Goal: Transaction & Acquisition: Purchase product/service

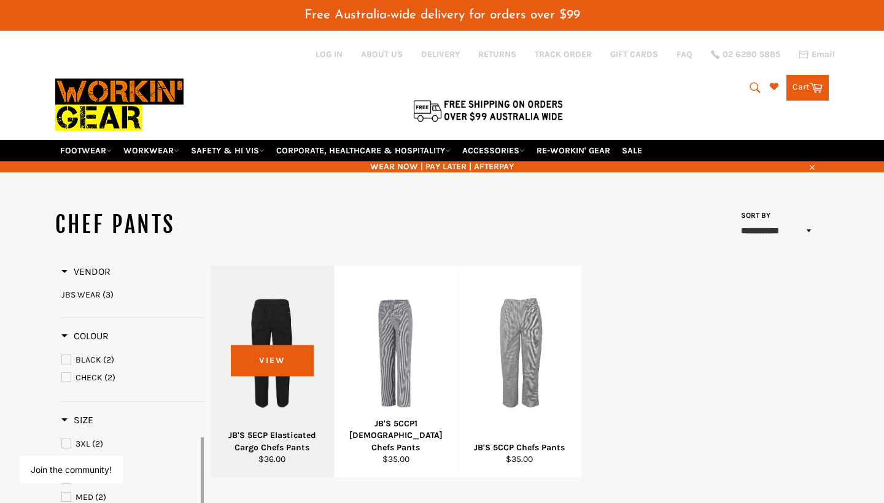
click at [300, 349] on div at bounding box center [272, 353] width 93 height 144
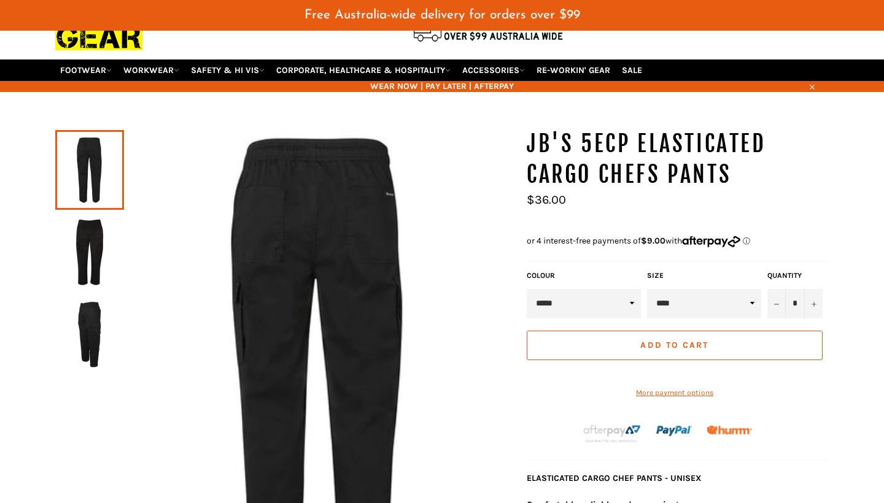
scroll to position [82, 0]
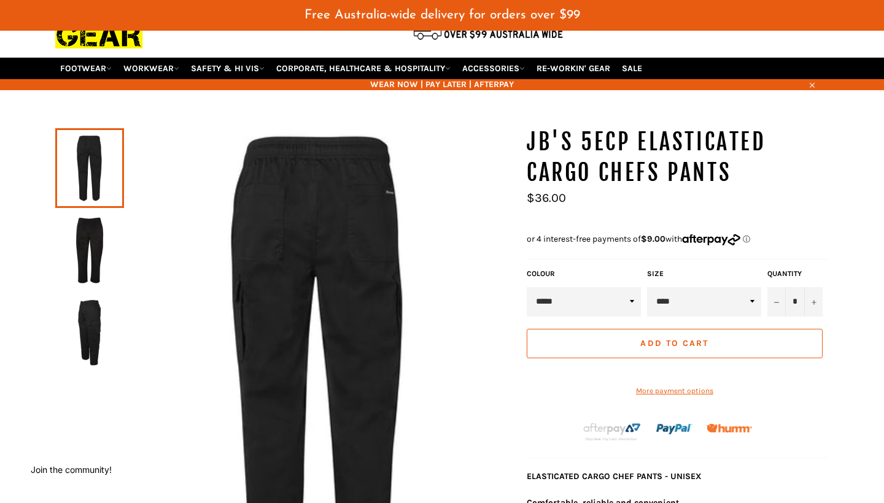
click at [87, 239] on img at bounding box center [89, 251] width 56 height 68
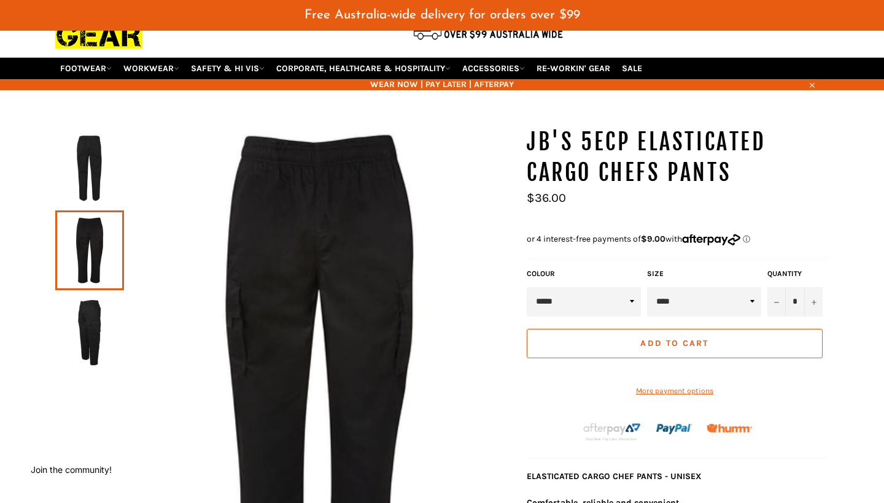
click at [87, 299] on img at bounding box center [89, 333] width 56 height 68
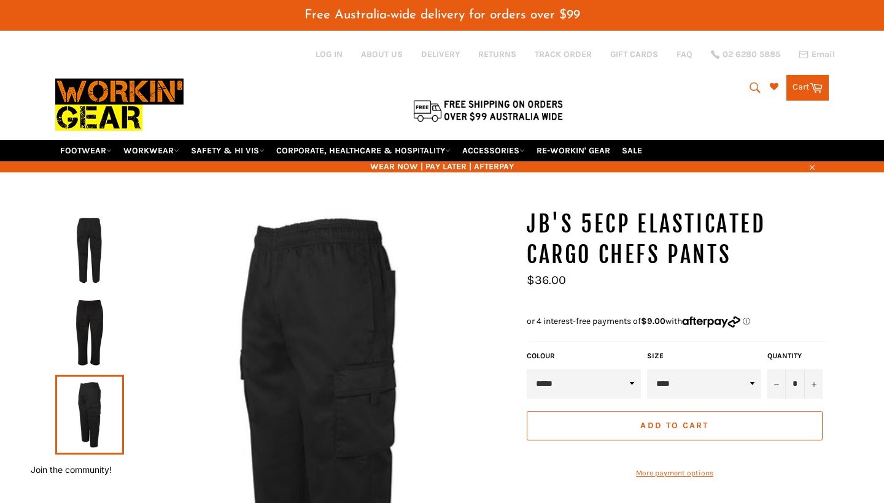
scroll to position [0, 0]
click at [750, 82] on icon "submit" at bounding box center [755, 87] width 10 height 10
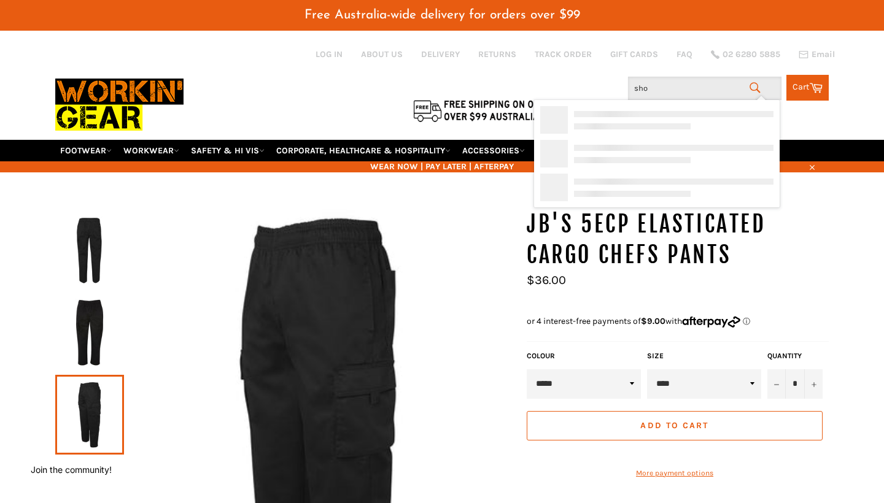
type input "shoe"
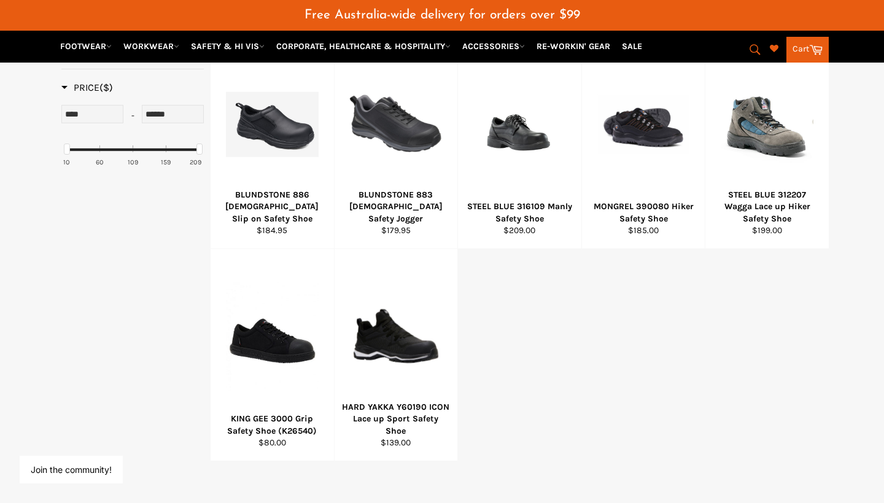
scroll to position [456, 0]
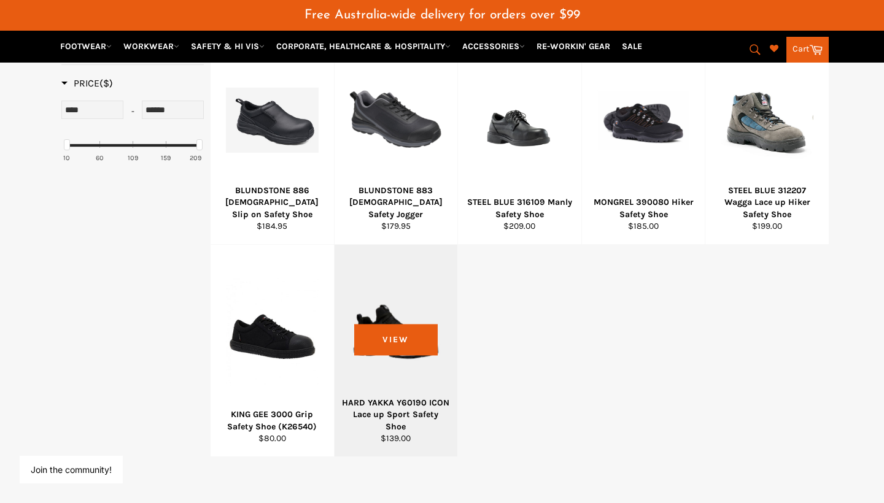
click at [423, 373] on div at bounding box center [396, 332] width 93 height 144
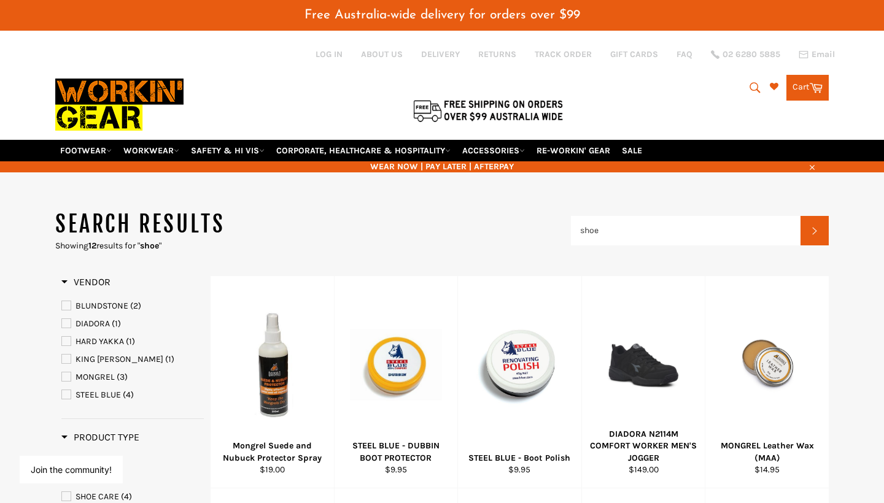
scroll to position [0, 0]
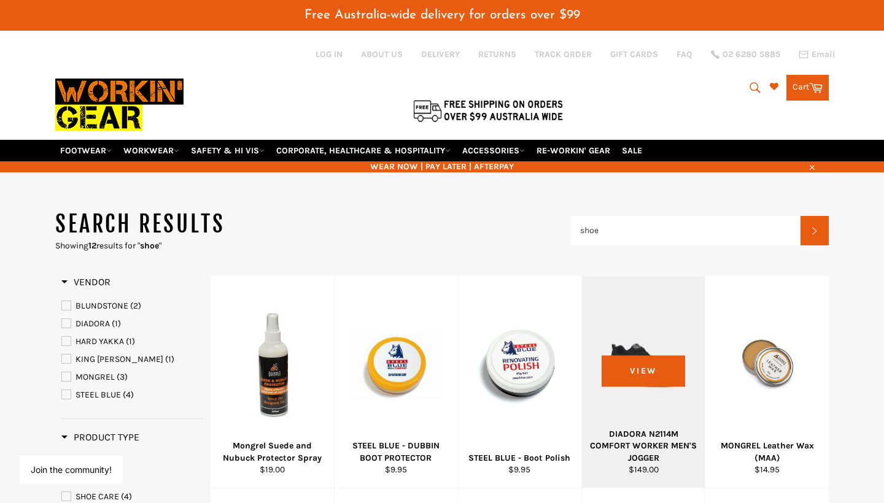
click at [660, 370] on div at bounding box center [643, 364] width 93 height 144
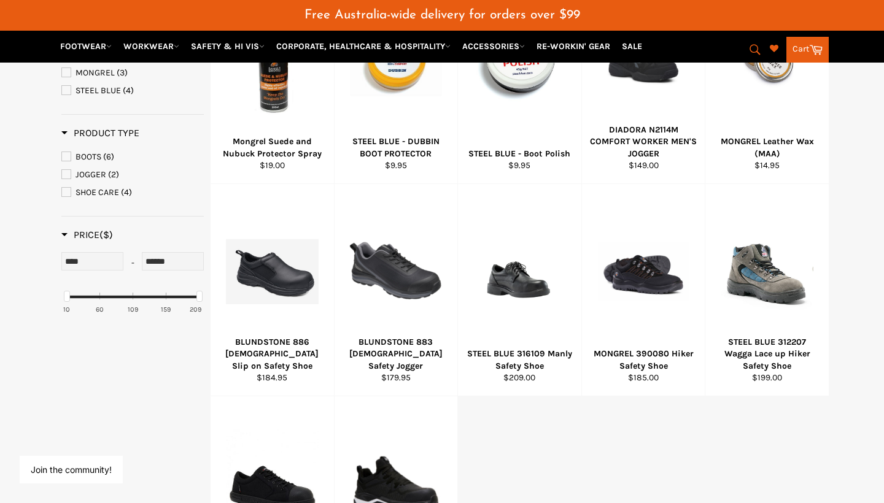
scroll to position [237, 0]
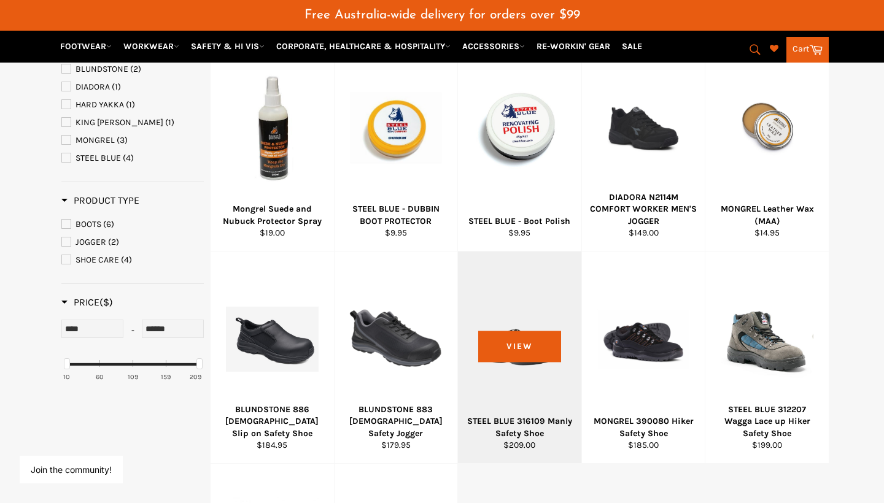
click at [549, 354] on div at bounding box center [519, 339] width 93 height 144
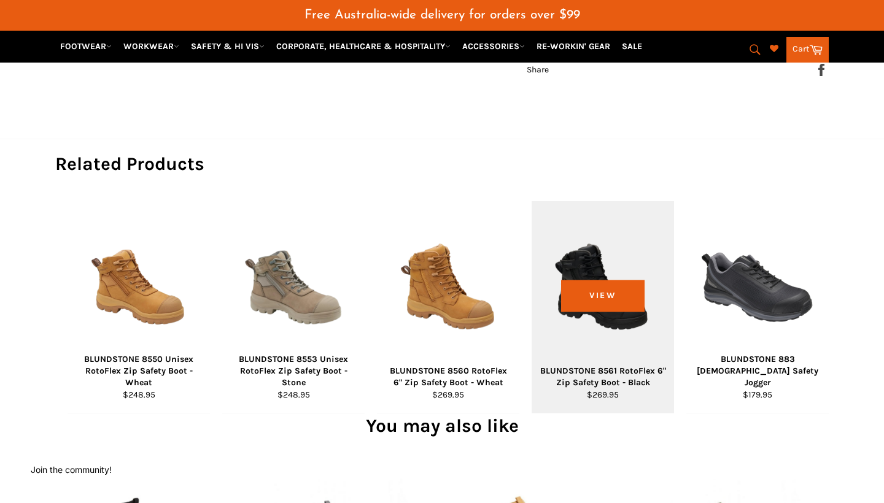
scroll to position [945, 0]
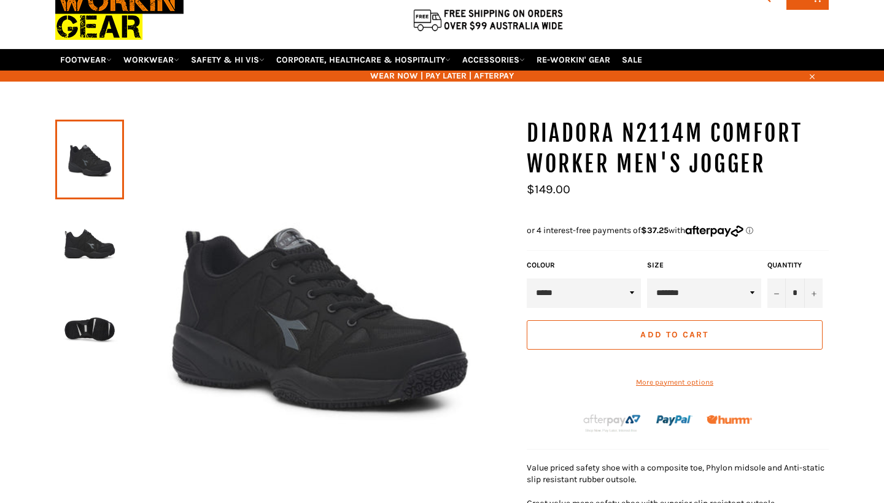
scroll to position [60, 0]
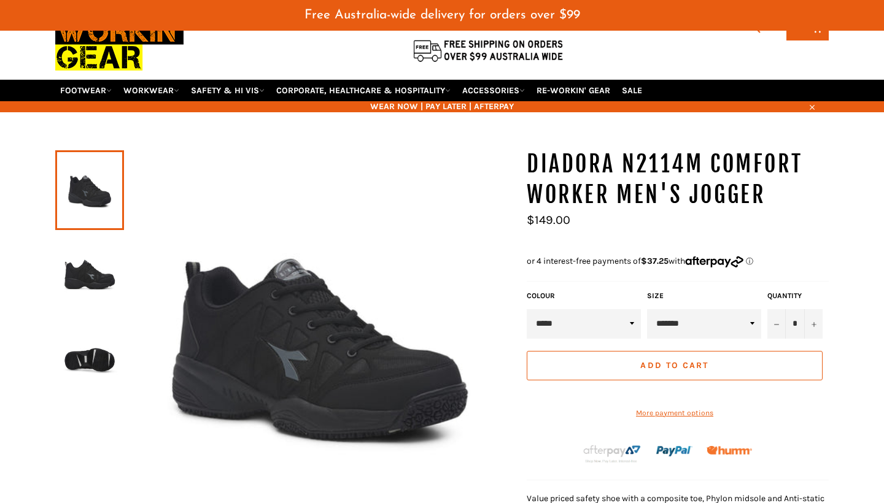
click at [91, 266] on img at bounding box center [89, 273] width 56 height 68
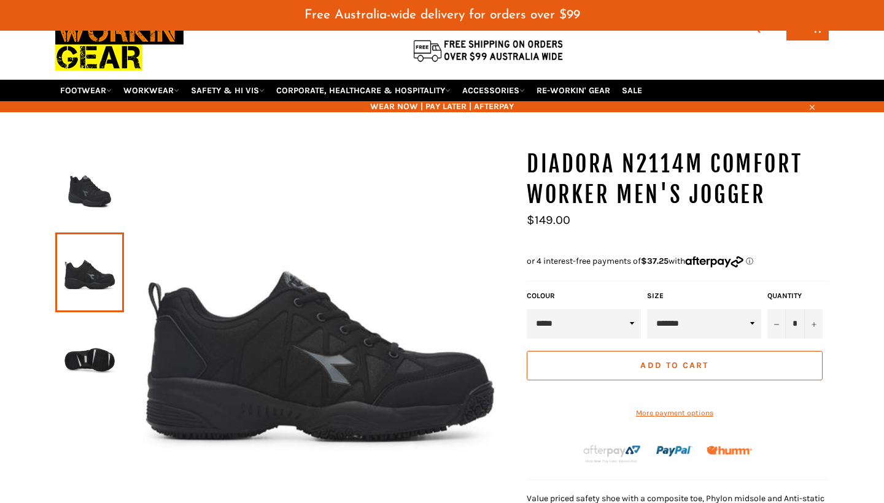
click at [100, 349] on img at bounding box center [89, 355] width 56 height 68
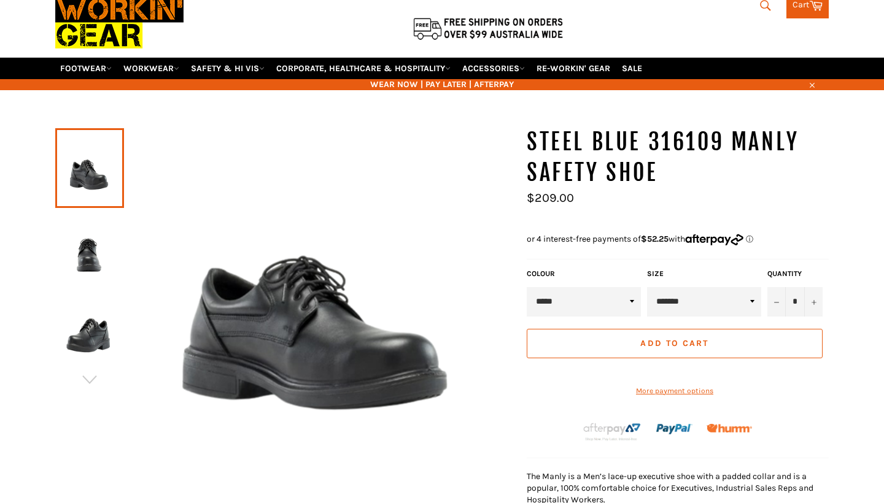
scroll to position [63, 0]
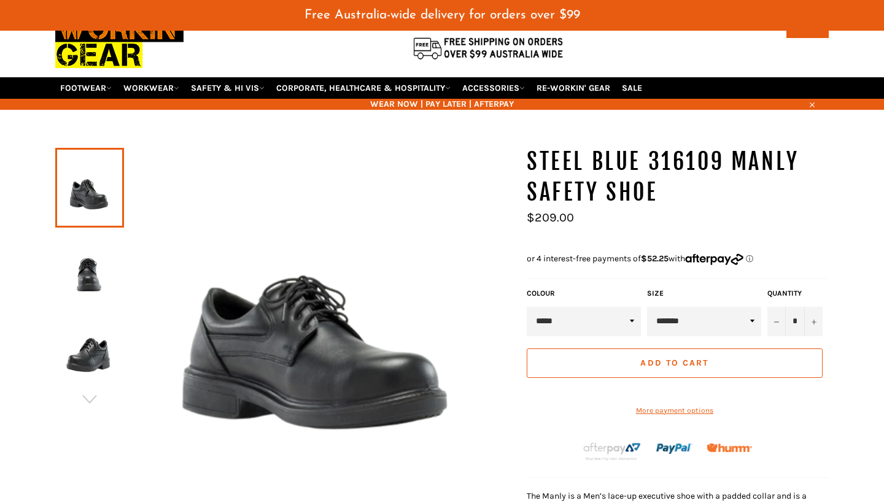
click at [74, 236] on img at bounding box center [89, 270] width 56 height 68
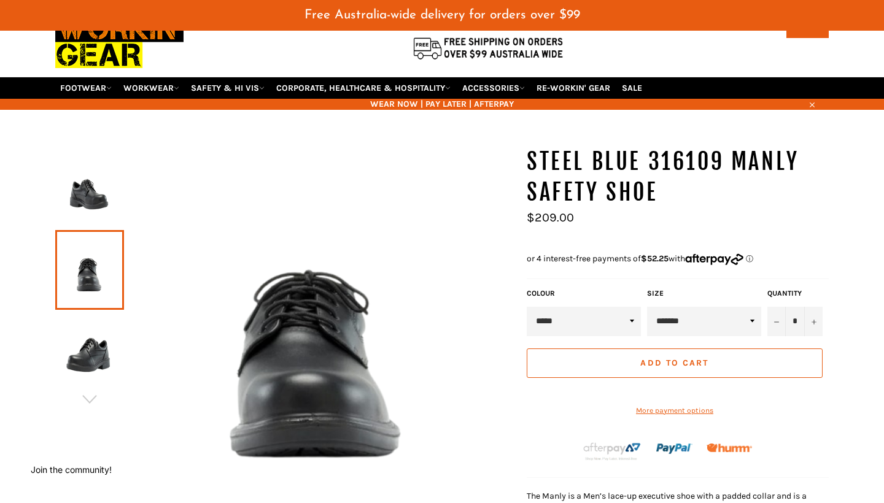
click at [105, 319] on img at bounding box center [89, 353] width 56 height 68
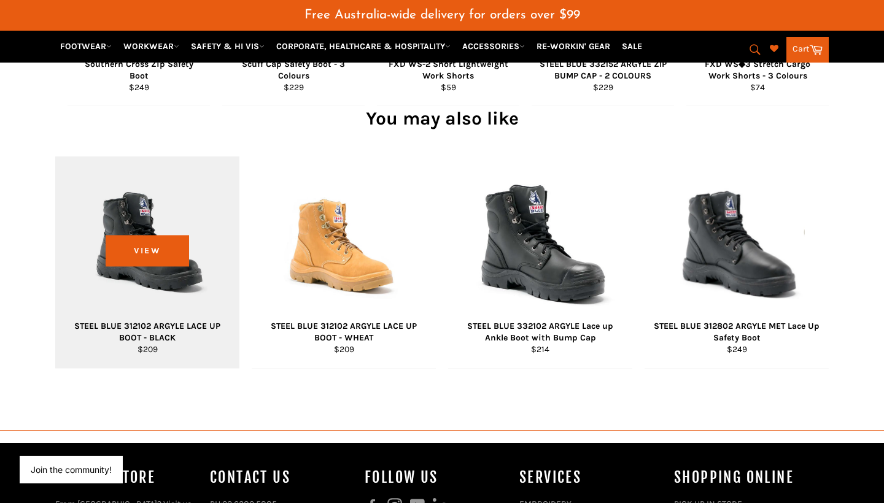
scroll to position [1068, 0]
